Goal: Task Accomplishment & Management: Use online tool/utility

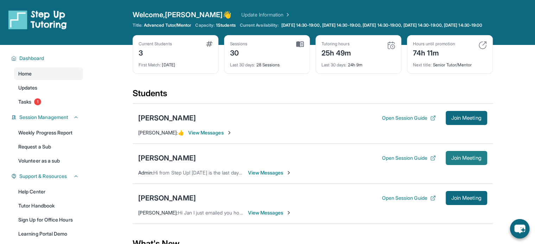
click at [460, 160] on span "Join Meeting" at bounding box center [466, 158] width 30 height 4
click at [44, 139] on link "Weekly Progress Report" at bounding box center [48, 133] width 69 height 13
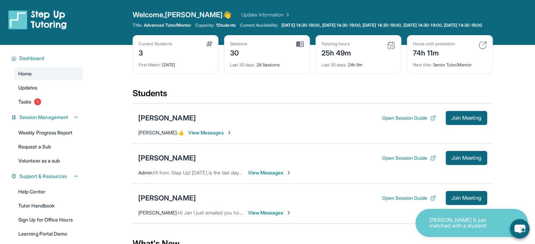
click at [154, 159] on div "[PERSON_NAME]" at bounding box center [167, 158] width 58 height 10
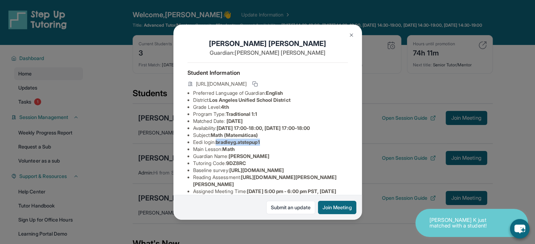
drag, startPoint x: 276, startPoint y: 148, endPoint x: 218, endPoint y: 147, distance: 58.4
click at [218, 146] on li "Eedi login : bradleyg.atstepup1" at bounding box center [270, 142] width 155 height 7
drag, startPoint x: 217, startPoint y: 147, endPoint x: 257, endPoint y: 145, distance: 40.5
click at [257, 145] on li "Eedi login : bradleyg.atstepup1" at bounding box center [270, 142] width 155 height 7
